Goal: Task Accomplishment & Management: Complete application form

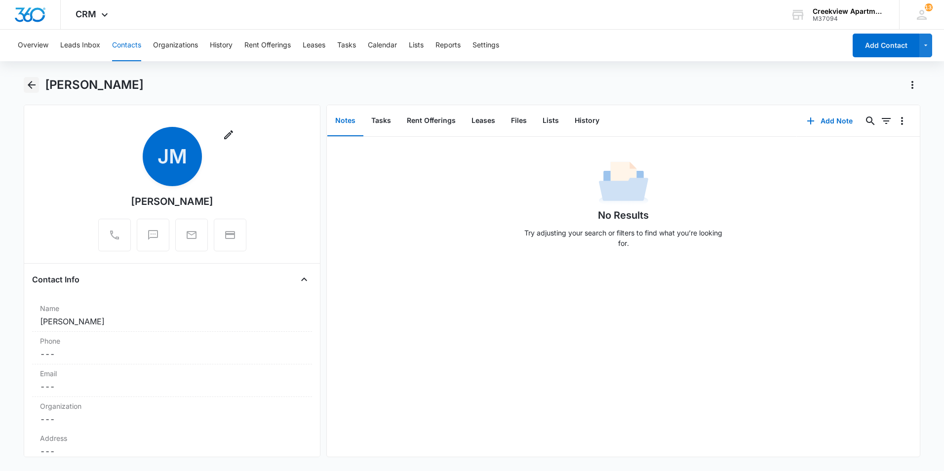
click at [38, 88] on button "Back" at bounding box center [31, 85] width 15 height 16
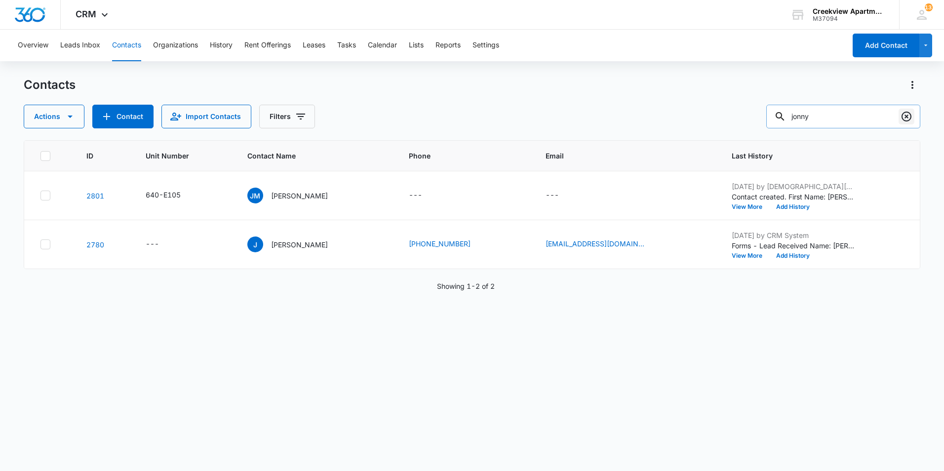
click at [905, 115] on icon "Clear" at bounding box center [907, 117] width 12 height 12
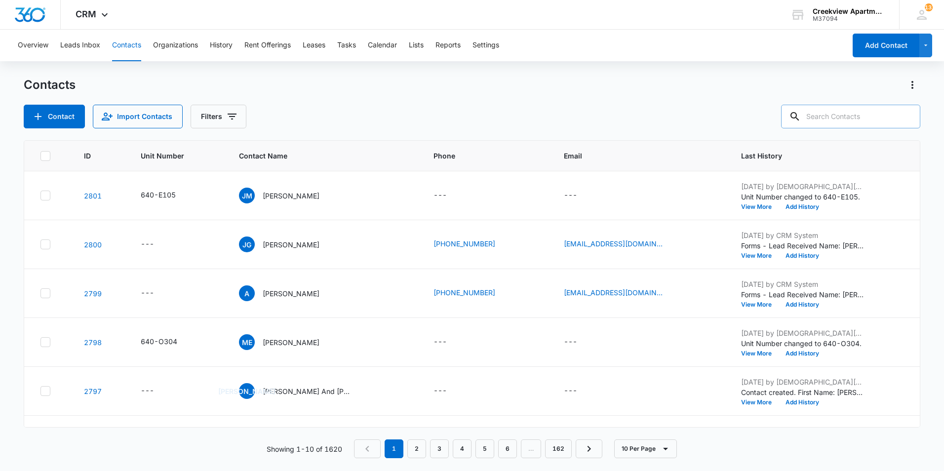
click at [464, 84] on div "Contacts" at bounding box center [472, 85] width 897 height 16
drag, startPoint x: 309, startPoint y: 83, endPoint x: 305, endPoint y: 67, distance: 16.7
click at [309, 82] on div "Contacts" at bounding box center [472, 85] width 897 height 16
click at [801, 115] on icon at bounding box center [795, 117] width 12 height 12
click at [831, 122] on input "text" at bounding box center [850, 117] width 139 height 24
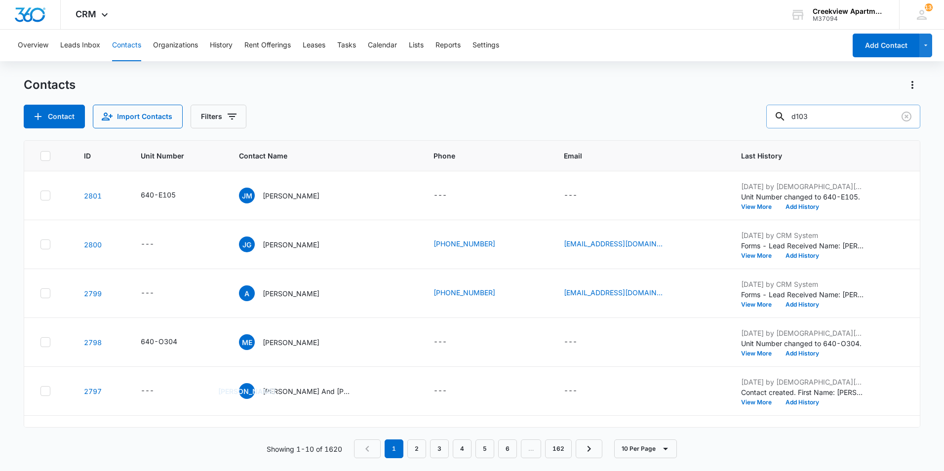
type input "d103"
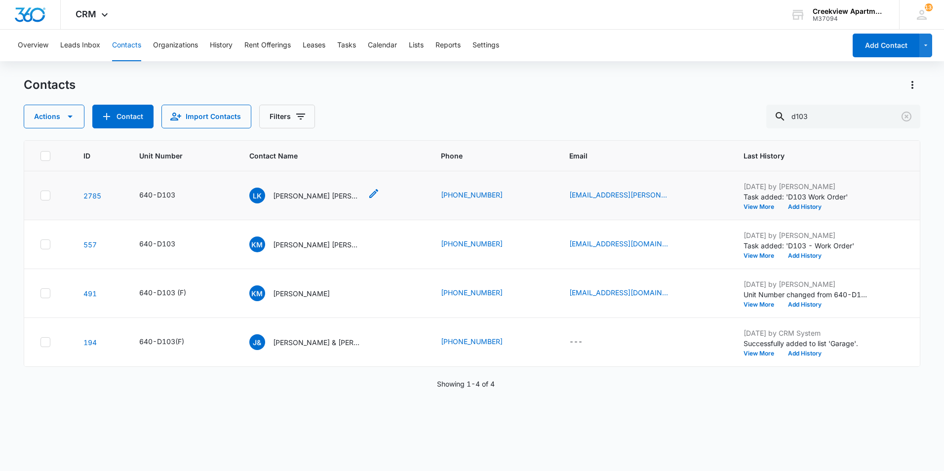
click at [322, 195] on p "[PERSON_NAME] [PERSON_NAME] and [PERSON_NAME]" at bounding box center [317, 196] width 89 height 10
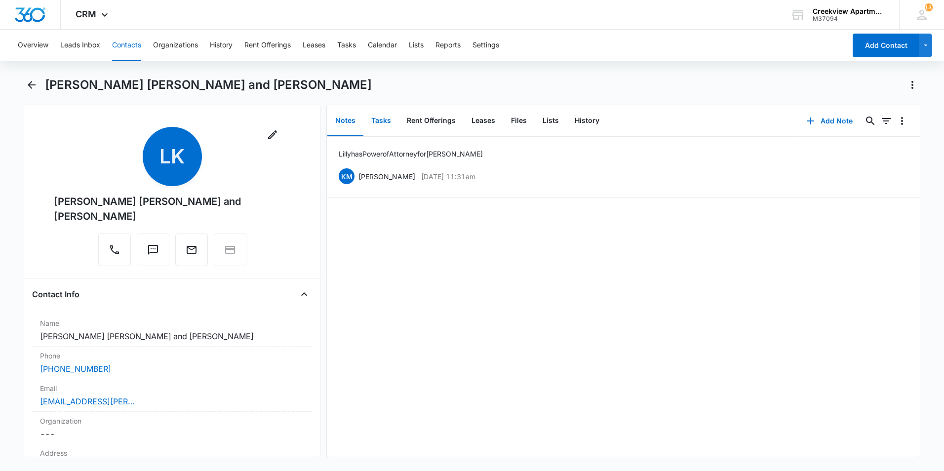
click at [380, 121] on button "Tasks" at bounding box center [382, 121] width 36 height 31
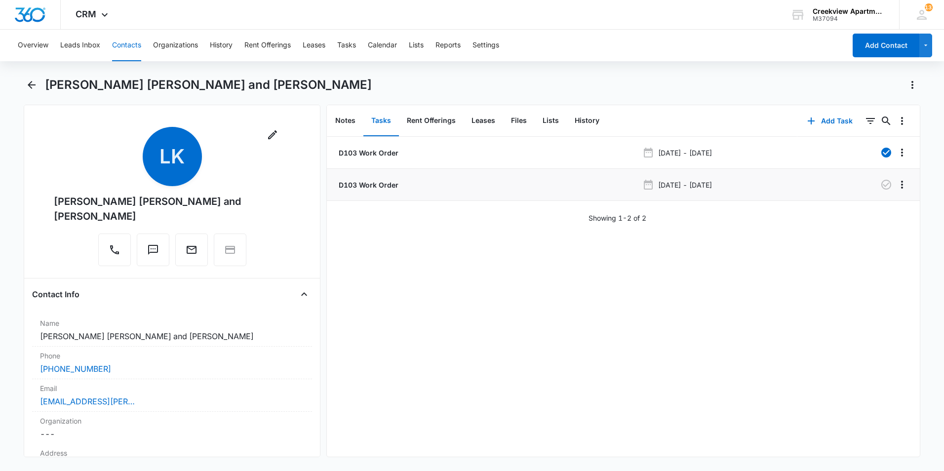
click at [372, 184] on p "D103 Work Order" at bounding box center [368, 185] width 62 height 10
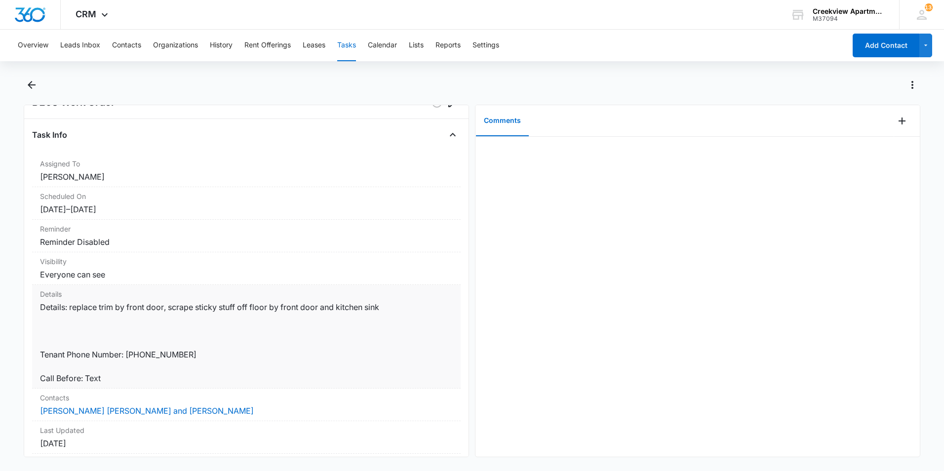
scroll to position [49, 0]
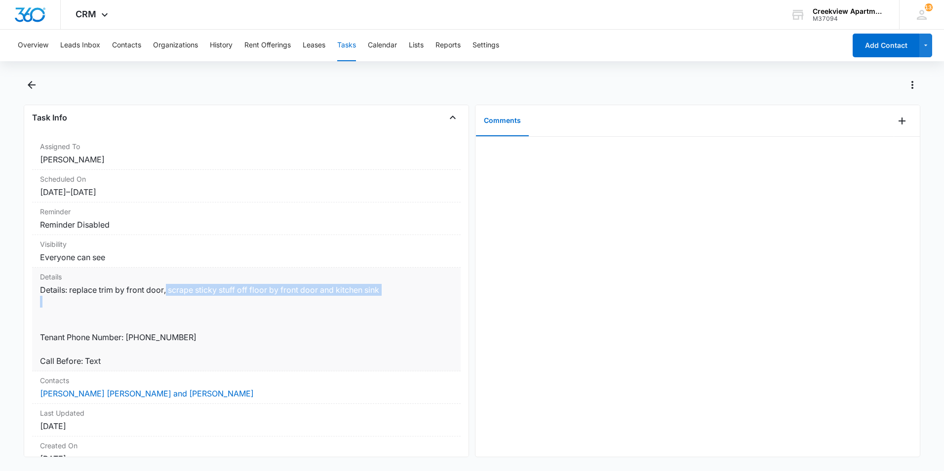
drag, startPoint x: 167, startPoint y: 289, endPoint x: 368, endPoint y: 308, distance: 201.9
click at [368, 308] on dd "Details: replace trim by front door, scrape sticky stuff off floor by front doo…" at bounding box center [246, 325] width 413 height 83
drag, startPoint x: 368, startPoint y: 308, endPoint x: 383, endPoint y: 300, distance: 16.6
click at [383, 300] on dd "Details: replace trim by front door, scrape sticky stuff off floor by front doo…" at bounding box center [246, 325] width 413 height 83
drag, startPoint x: 386, startPoint y: 296, endPoint x: 70, endPoint y: 295, distance: 316.1
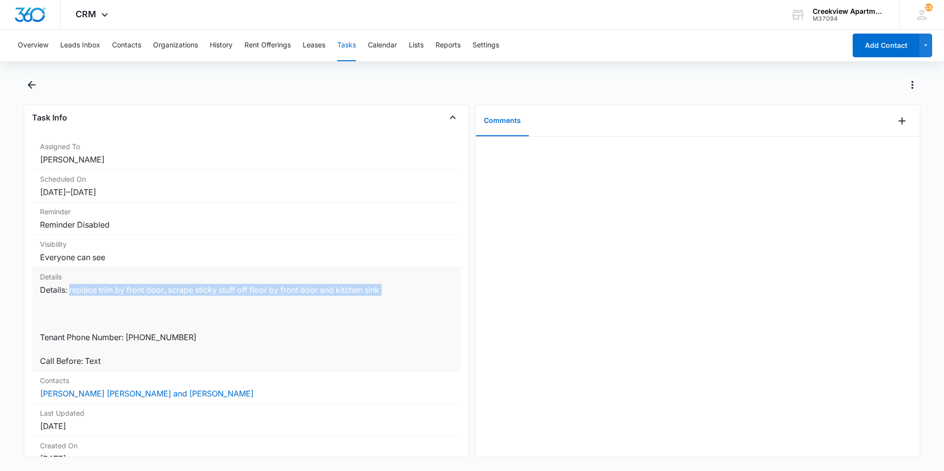
click at [70, 295] on dd "Details: replace trim by front door, scrape sticky stuff off floor by front doo…" at bounding box center [246, 325] width 413 height 83
click at [382, 292] on dd "Details: replace trim by front door, scrape sticky stuff off floor by front doo…" at bounding box center [246, 325] width 413 height 83
click at [390, 291] on dd "Details: replace trim by front door, scrape sticky stuff off floor by front doo…" at bounding box center [246, 325] width 413 height 83
click at [368, 291] on dd "Details: replace trim by front door, scrape sticky stuff off floor by front doo…" at bounding box center [246, 325] width 413 height 83
drag, startPoint x: 388, startPoint y: 288, endPoint x: 170, endPoint y: 292, distance: 217.9
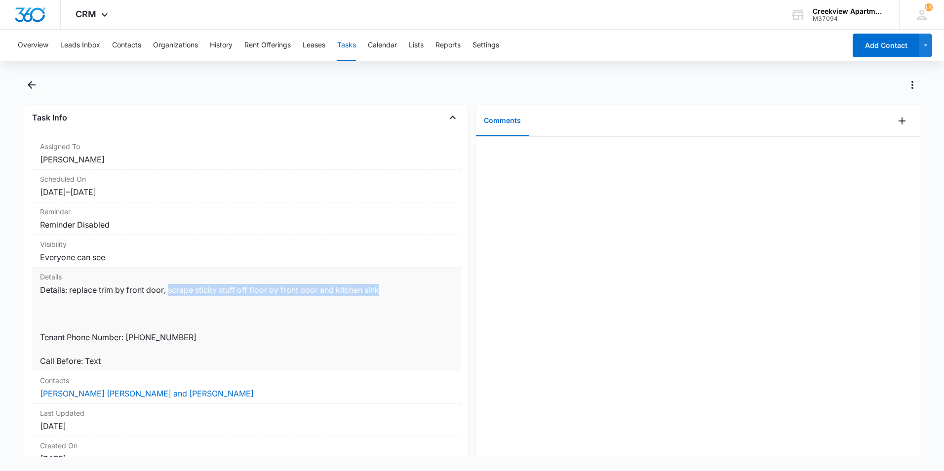
click at [170, 292] on dd "Details: replace trim by front door, scrape sticky stuff off floor by front doo…" at bounding box center [246, 325] width 413 height 83
copy dd "scrape sticky stuff off floor by front door and kitchen sink"
drag, startPoint x: 392, startPoint y: 301, endPoint x: 391, endPoint y: 292, distance: 9.0
click at [391, 294] on dd "Details: replace trim by front door, scrape sticky stuff off floor by front doo…" at bounding box center [246, 325] width 413 height 83
click at [383, 289] on dd "Details: replace trim by front door, scrape sticky stuff off floor by front doo…" at bounding box center [246, 325] width 413 height 83
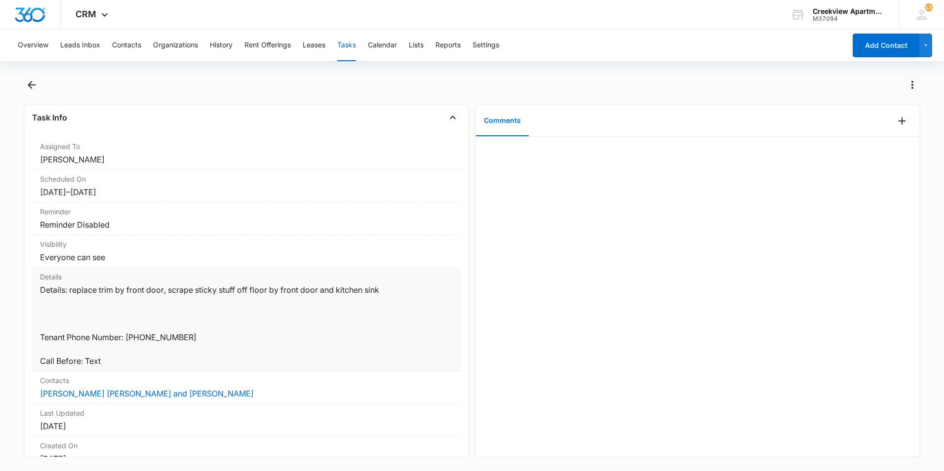
click at [378, 291] on dd "Details: replace trim by front door, scrape sticky stuff off floor by front doo…" at bounding box center [246, 325] width 413 height 83
drag, startPoint x: 381, startPoint y: 290, endPoint x: 71, endPoint y: 293, distance: 310.2
click at [71, 293] on dd "Details: replace trim by front door, scrape sticky stuff off floor by front doo…" at bounding box center [246, 325] width 413 height 83
copy dd "replace trim by front door, scrape sticky stuff off floor by front door and kit…"
click at [35, 90] on icon "Back" at bounding box center [32, 85] width 12 height 12
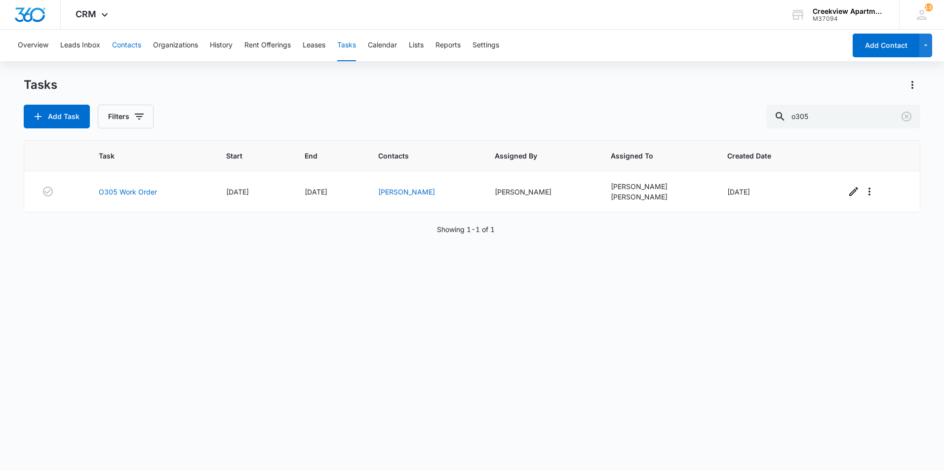
click at [128, 41] on button "Contacts" at bounding box center [126, 46] width 29 height 32
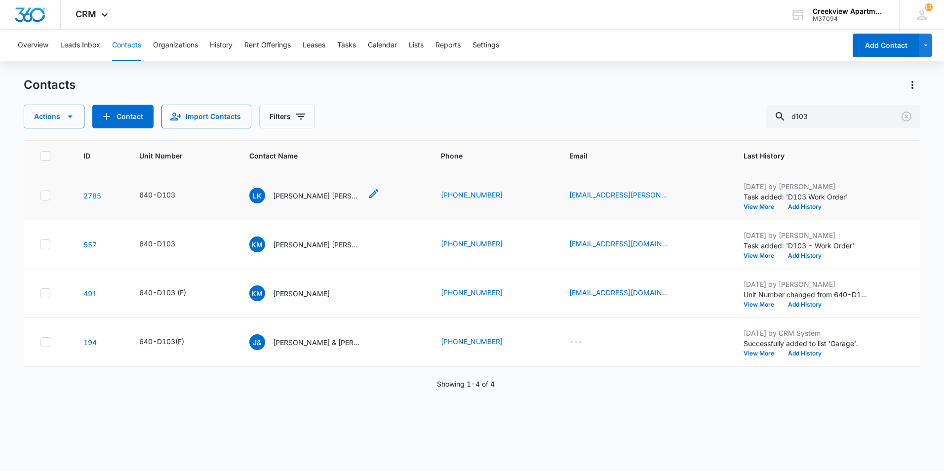
click at [317, 196] on p "[PERSON_NAME] [PERSON_NAME] and [PERSON_NAME]" at bounding box center [317, 196] width 89 height 10
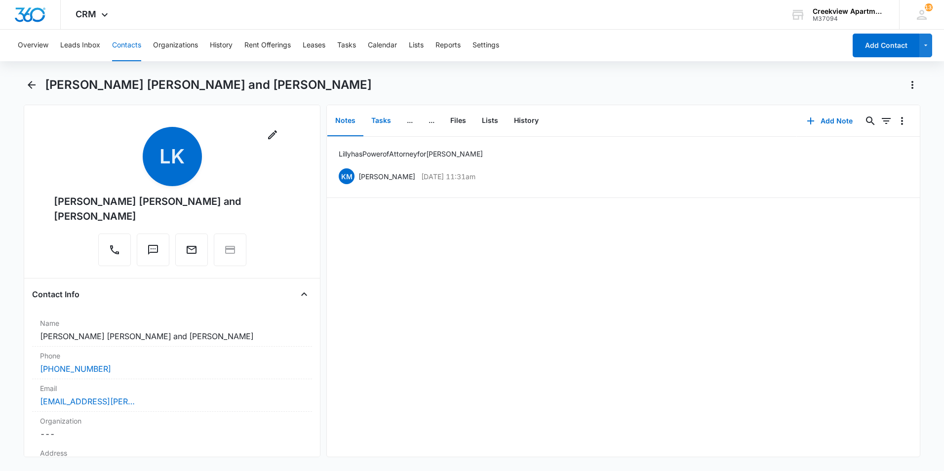
click at [374, 124] on button "Tasks" at bounding box center [382, 121] width 36 height 31
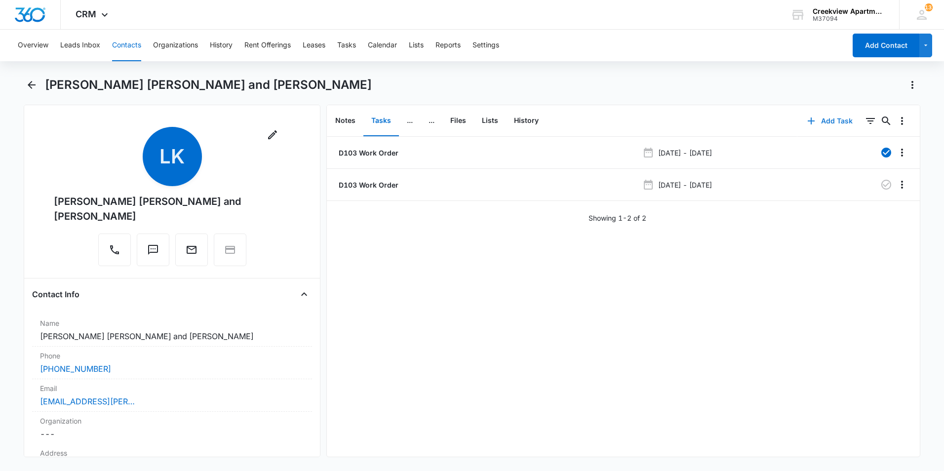
click at [832, 127] on button "Add Task" at bounding box center [830, 121] width 65 height 24
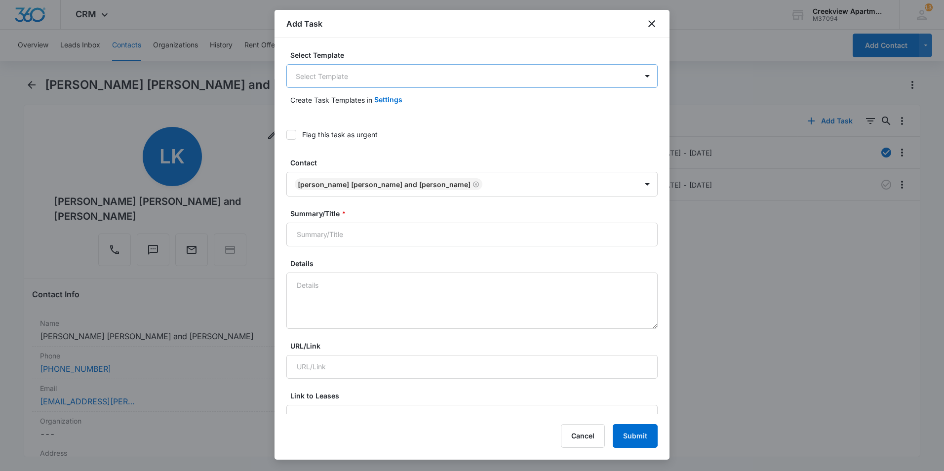
click at [409, 77] on body "CRM Apps Reputation Websites Forms CRM Email Social Content Ads Intelligence Fi…" at bounding box center [472, 235] width 944 height 471
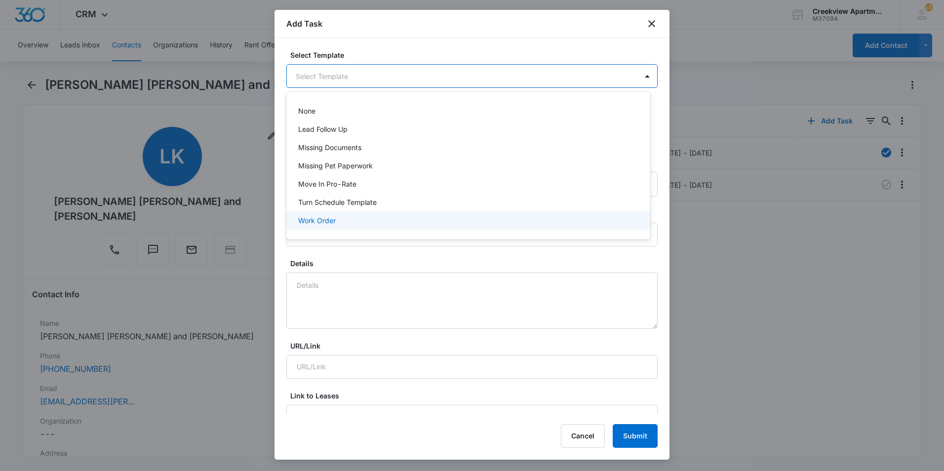
click at [333, 214] on div "Work Order" at bounding box center [468, 220] width 364 height 18
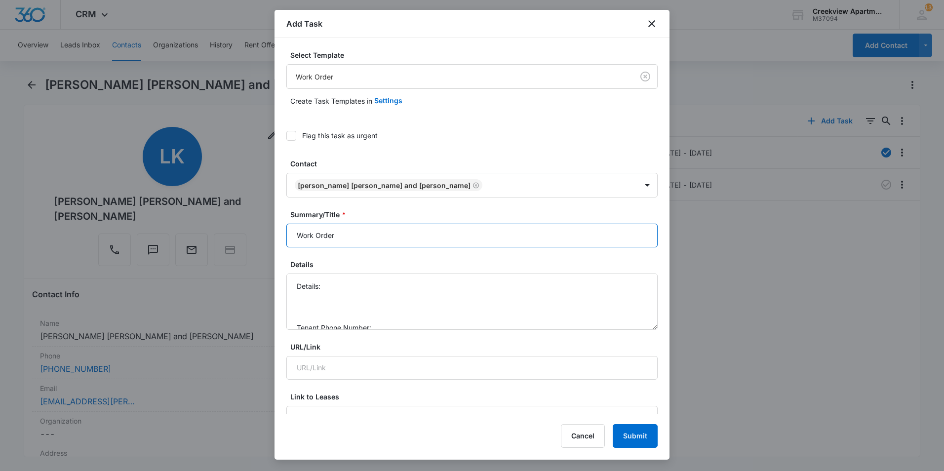
click at [297, 237] on input "Work Order" at bounding box center [471, 236] width 371 height 24
type input "D103 Work Order"
click at [350, 289] on textarea "Details: Tenant Phone Number: Call Before:" at bounding box center [471, 302] width 371 height 56
paste textarea "replace trim by front door, scrape sticky stuff off floor by front door and kit…"
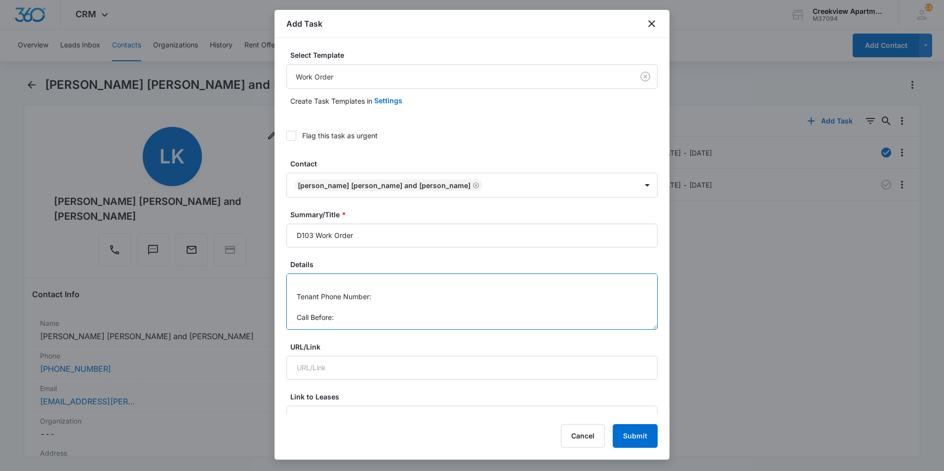
click at [434, 298] on textarea "Details: replace trim by front door, scrape sticky stuff off floor by front doo…" at bounding box center [471, 302] width 371 height 56
click at [412, 320] on textarea "Details: replace trim by front door, scrape sticky stuff off floor by front doo…" at bounding box center [471, 302] width 371 height 56
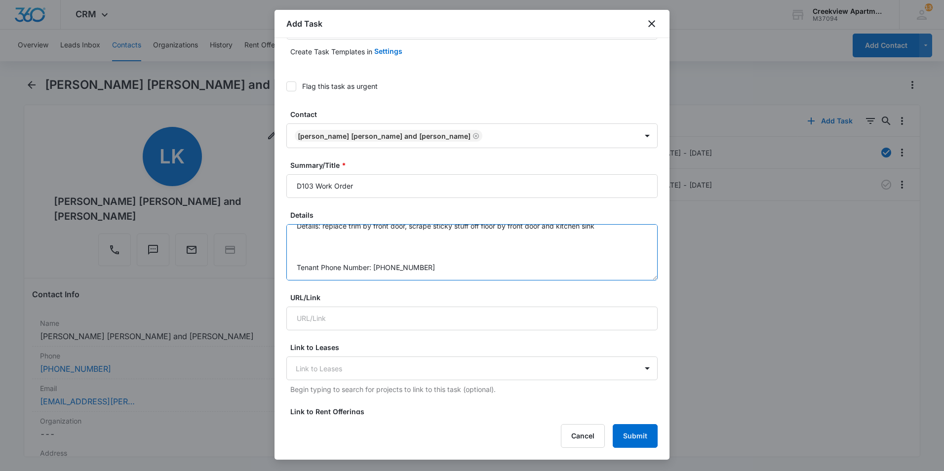
scroll to position [0, 0]
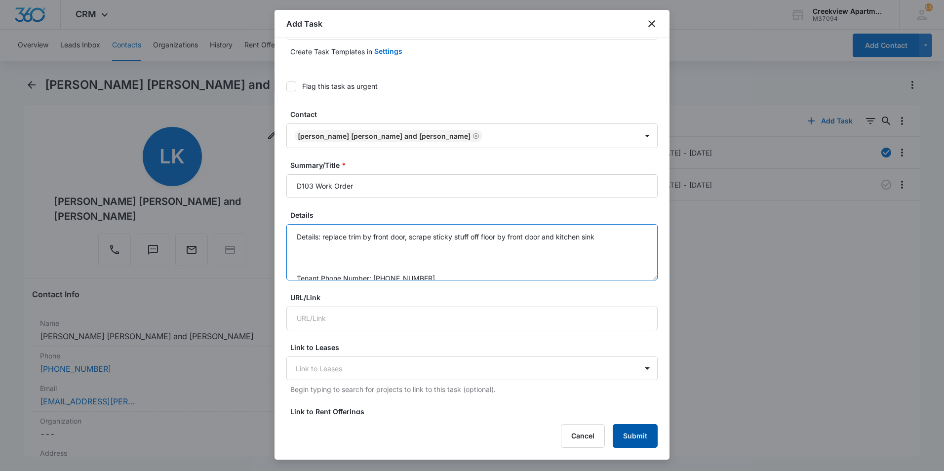
type textarea "Details: replace trim by front door, scrape sticky stuff off floor by front doo…"
click at [632, 433] on button "Submit" at bounding box center [635, 436] width 45 height 24
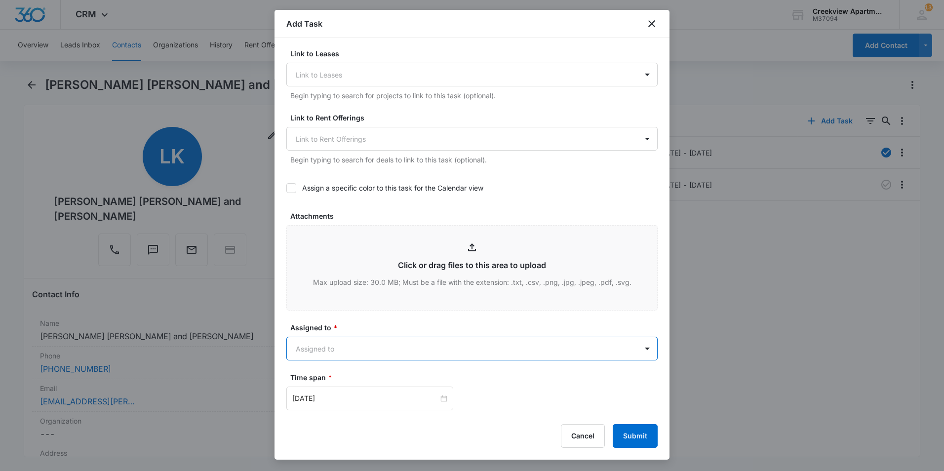
scroll to position [438, 0]
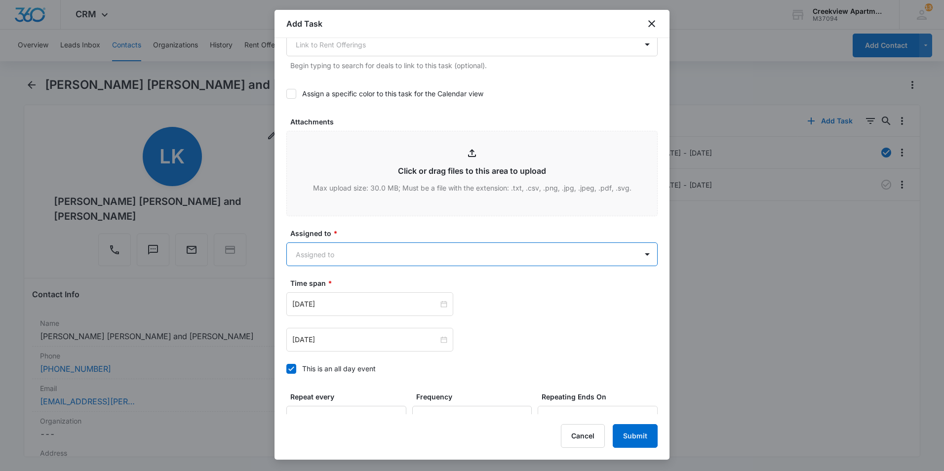
click at [395, 255] on body "CRM Apps Reputation Websites Forms CRM Email Social Content Ads Intelligence Fi…" at bounding box center [472, 235] width 944 height 471
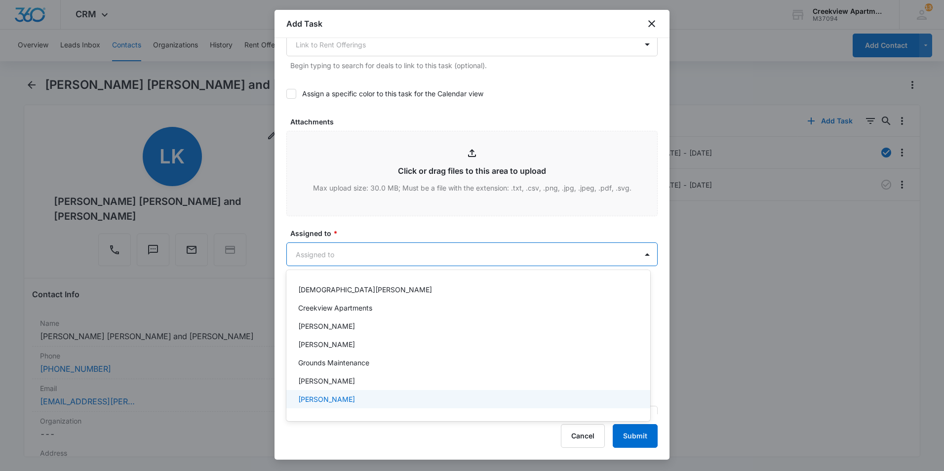
scroll to position [49, 0]
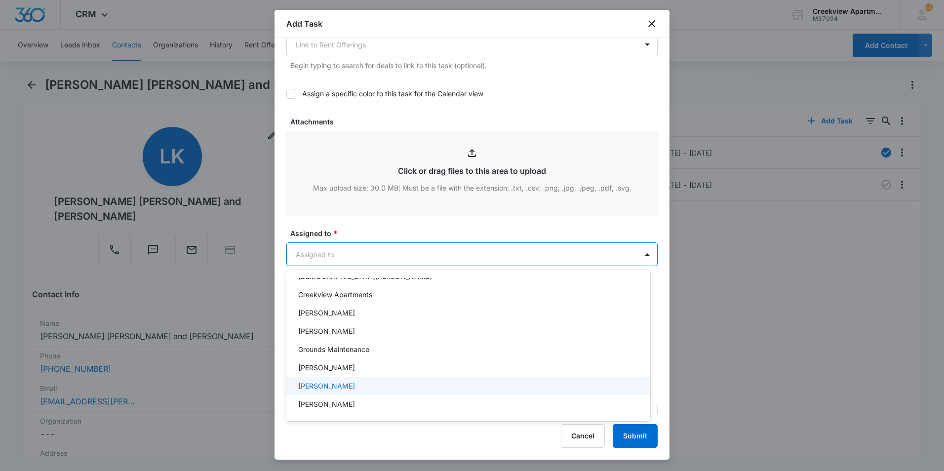
click at [358, 383] on div "[PERSON_NAME]" at bounding box center [467, 386] width 338 height 10
click at [394, 210] on div at bounding box center [472, 235] width 944 height 471
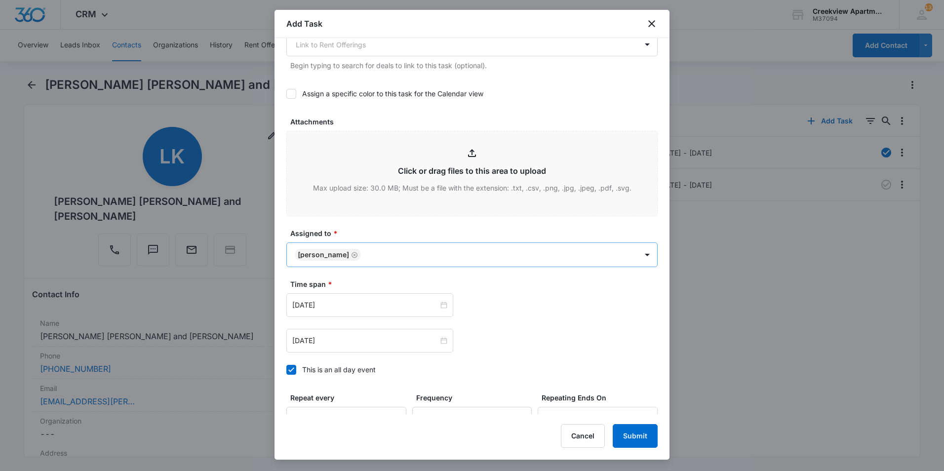
scroll to position [536, 0]
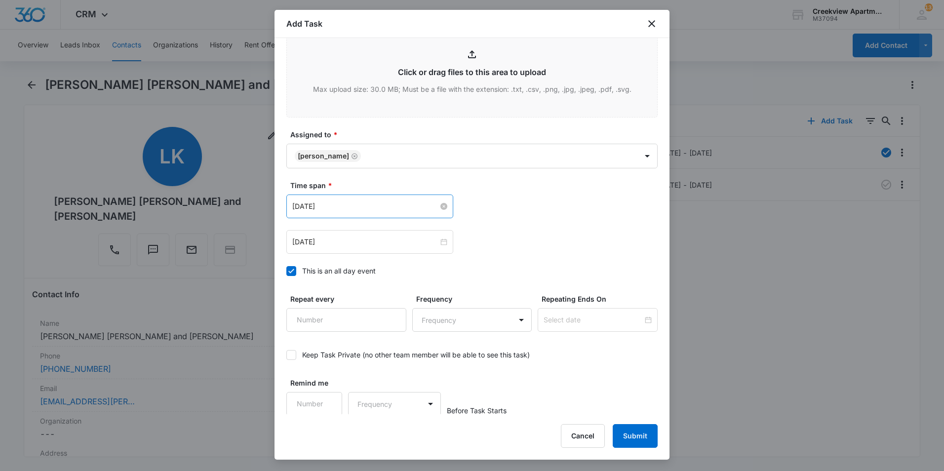
click at [411, 208] on input "[DATE]" at bounding box center [365, 206] width 146 height 11
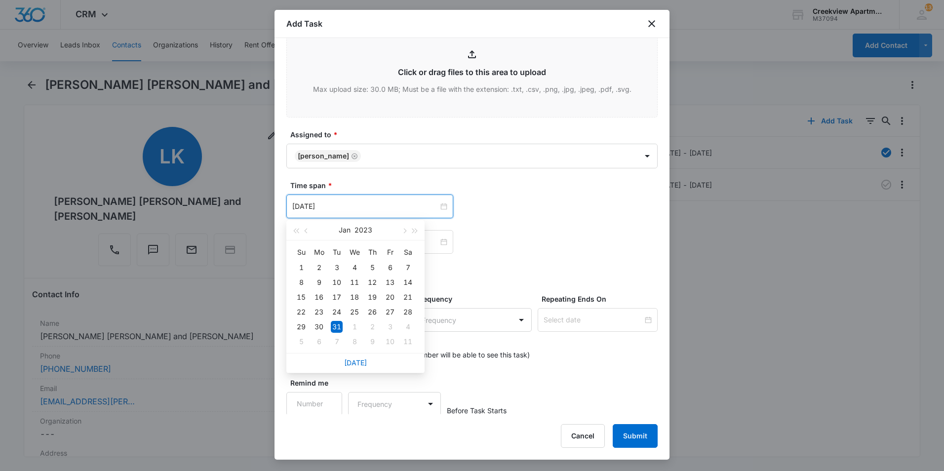
click at [362, 360] on link "[DATE]" at bounding box center [355, 363] width 23 height 8
type input "[DATE]"
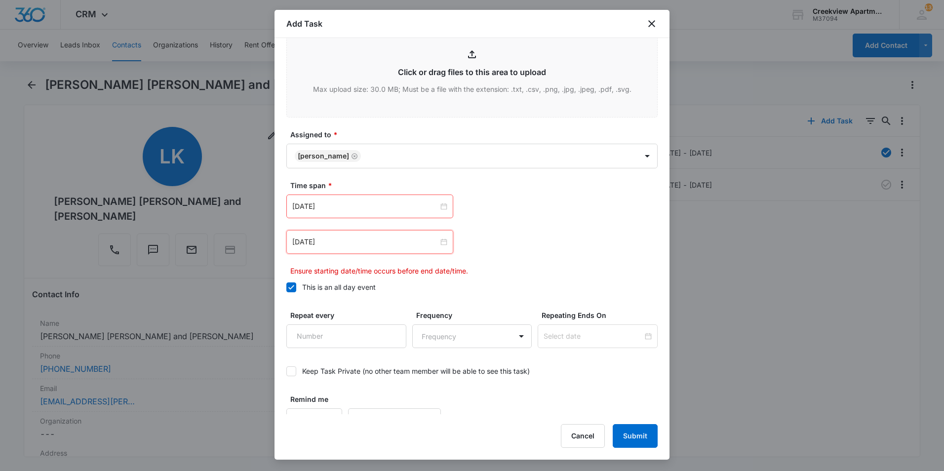
drag, startPoint x: 374, startPoint y: 240, endPoint x: 376, endPoint y: 297, distance: 57.3
click at [379, 241] on input "[DATE]" at bounding box center [365, 242] width 146 height 11
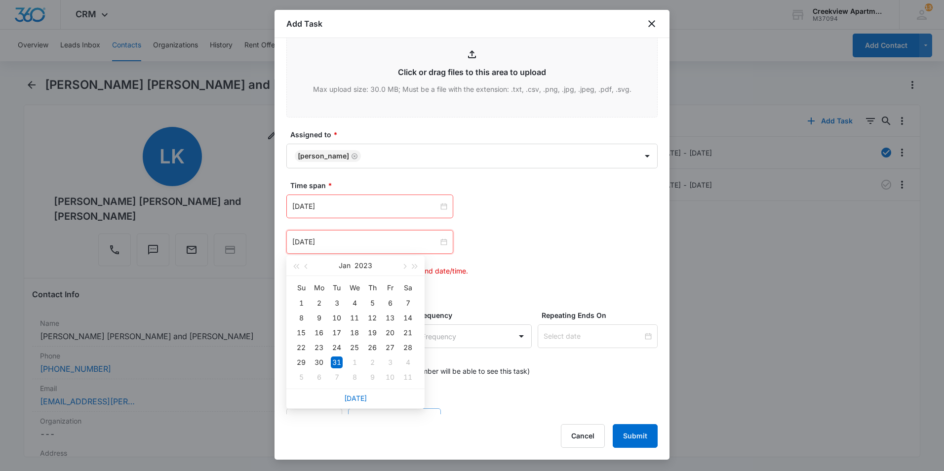
click at [353, 400] on link "[DATE]" at bounding box center [355, 398] width 23 height 8
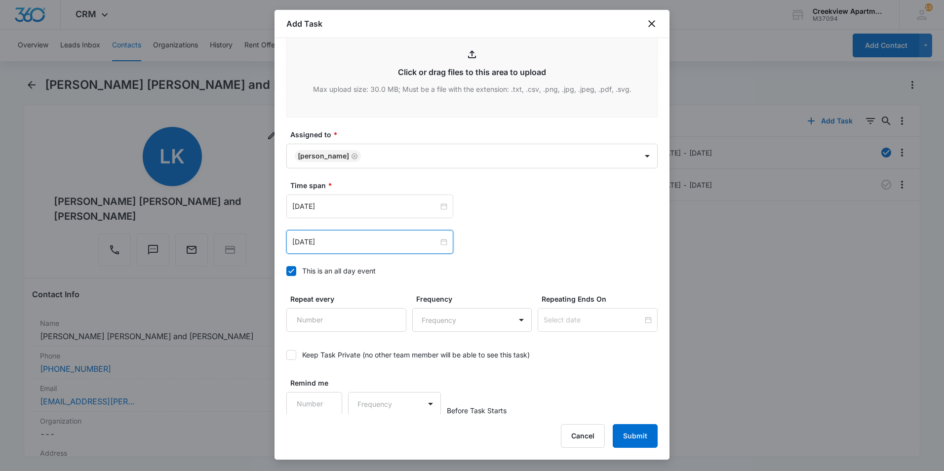
click at [385, 248] on div "[DATE]" at bounding box center [369, 242] width 167 height 24
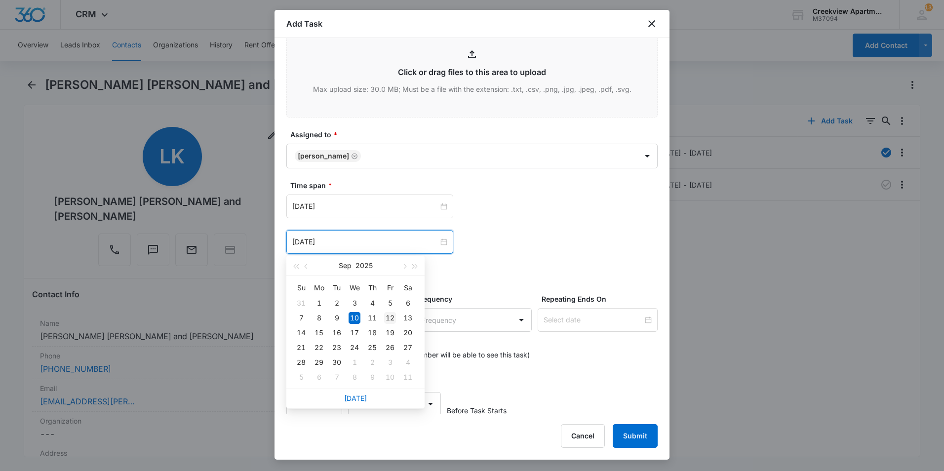
type input "[DATE]"
click at [391, 317] on div "12" at bounding box center [390, 318] width 12 height 12
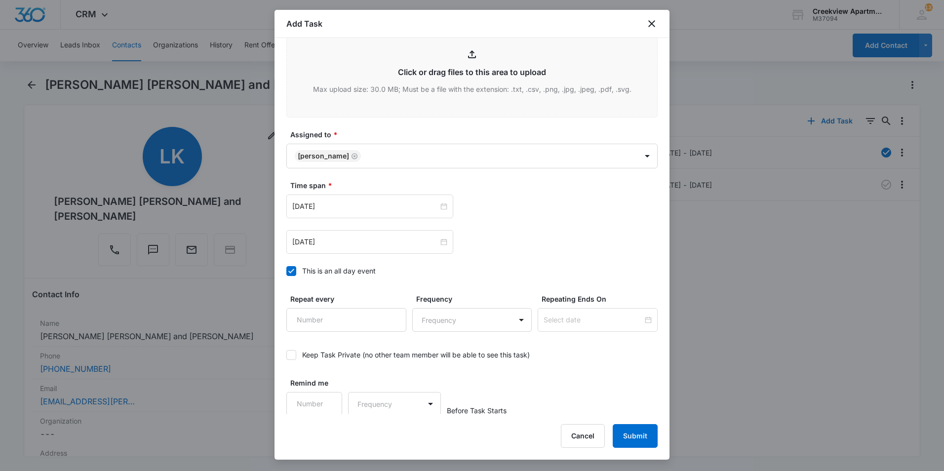
click at [577, 394] on div "Remind me Frequency Before Task Starts" at bounding box center [471, 397] width 371 height 38
click at [618, 432] on button "Submit" at bounding box center [635, 436] width 45 height 24
